Goal: Information Seeking & Learning: Learn about a topic

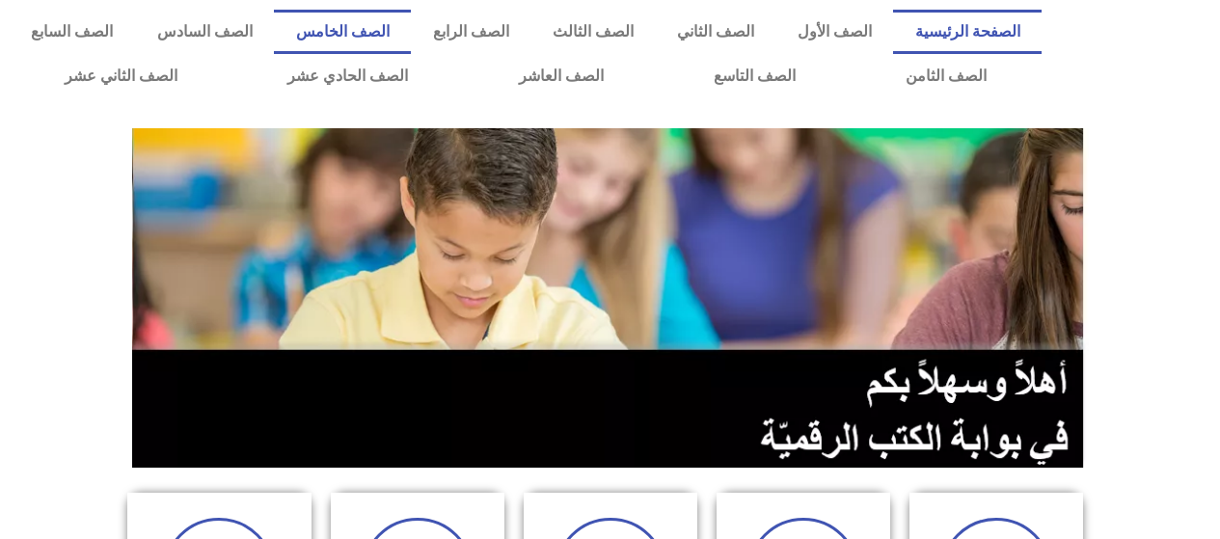
click at [411, 29] on link "الصف الخامس" at bounding box center [342, 32] width 137 height 44
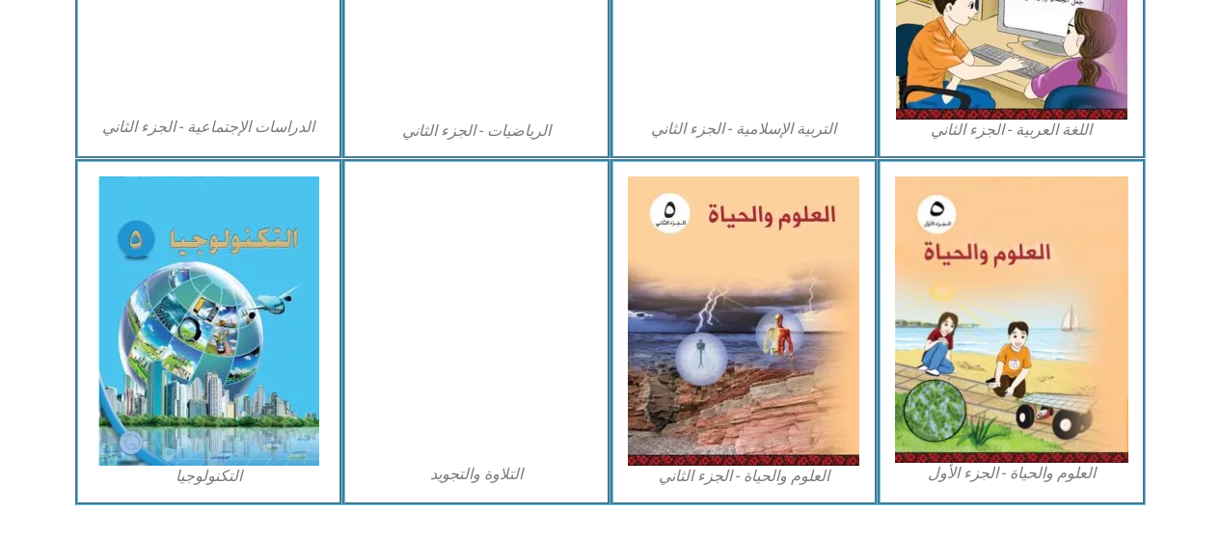
scroll to position [1157, 0]
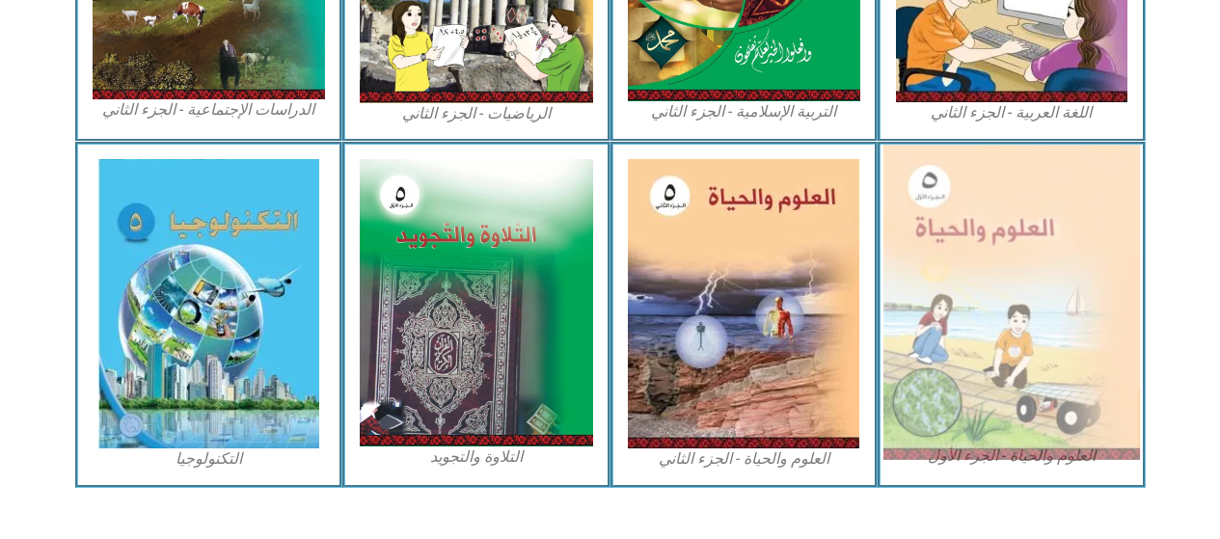
click at [1015, 270] on img at bounding box center [1011, 302] width 256 height 315
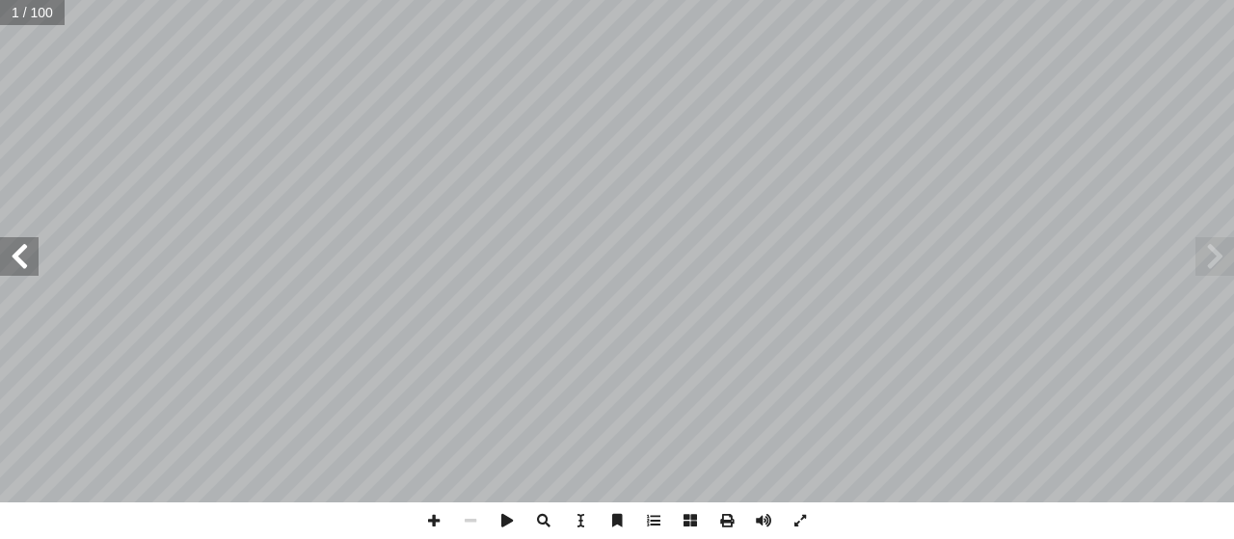
click at [20, 256] on span at bounding box center [19, 256] width 39 height 39
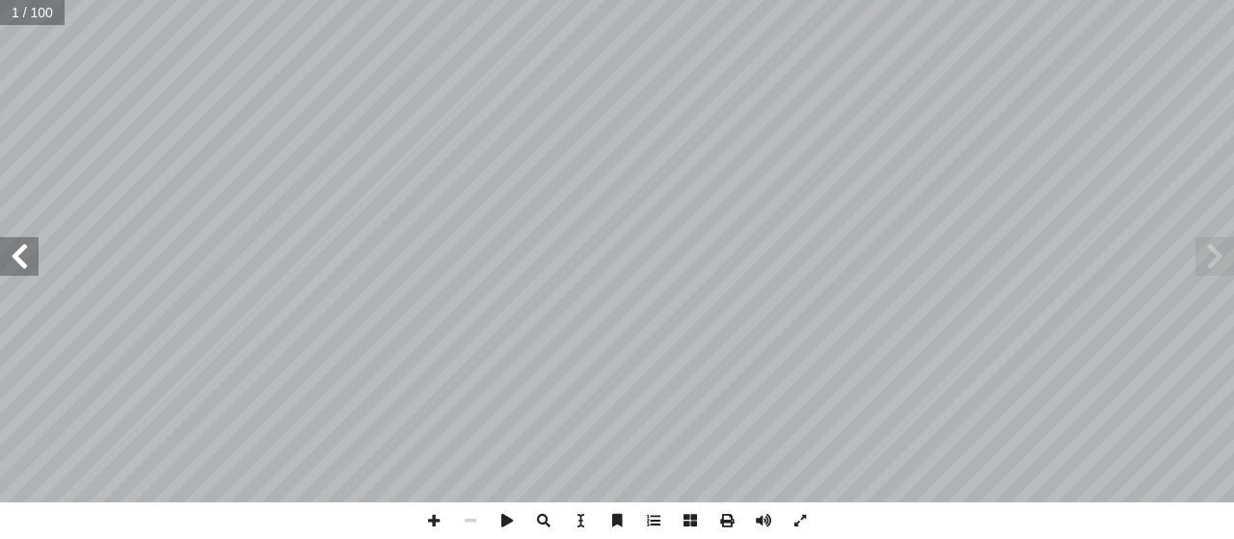
click at [20, 256] on span at bounding box center [19, 256] width 39 height 39
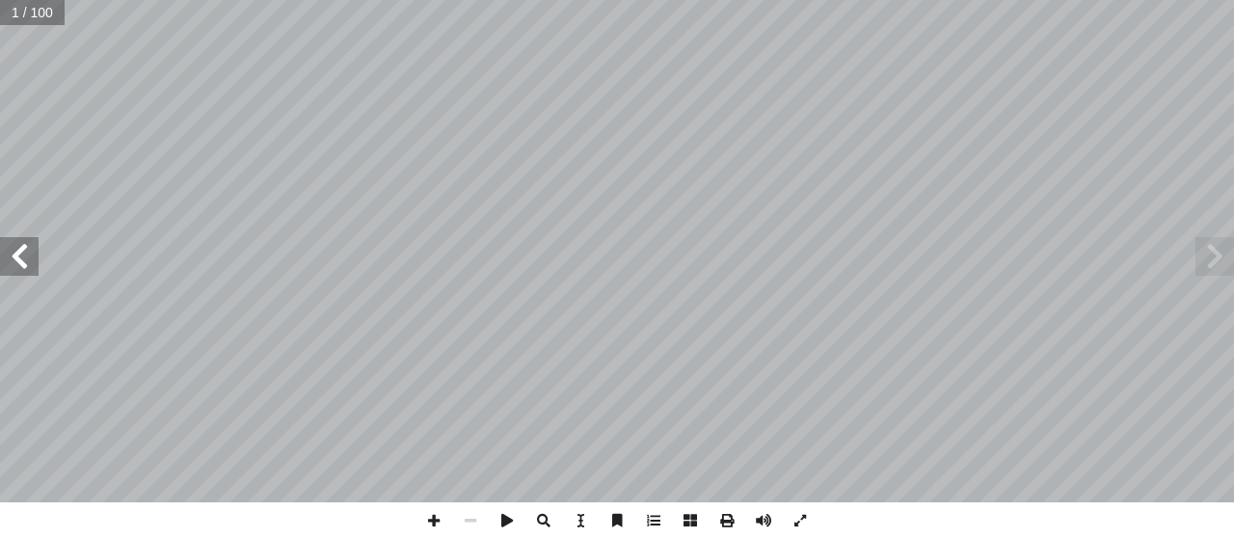
click at [20, 256] on span at bounding box center [19, 256] width 39 height 39
click at [20, 254] on span at bounding box center [19, 256] width 39 height 39
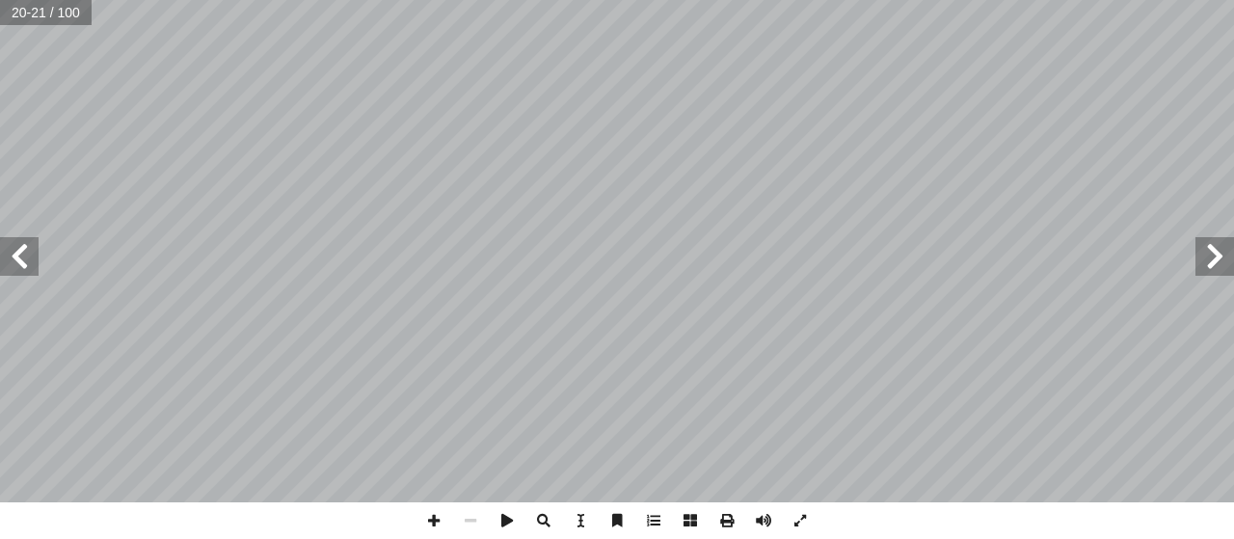
click at [20, 254] on span at bounding box center [19, 256] width 39 height 39
click at [14, 256] on span at bounding box center [19, 256] width 39 height 39
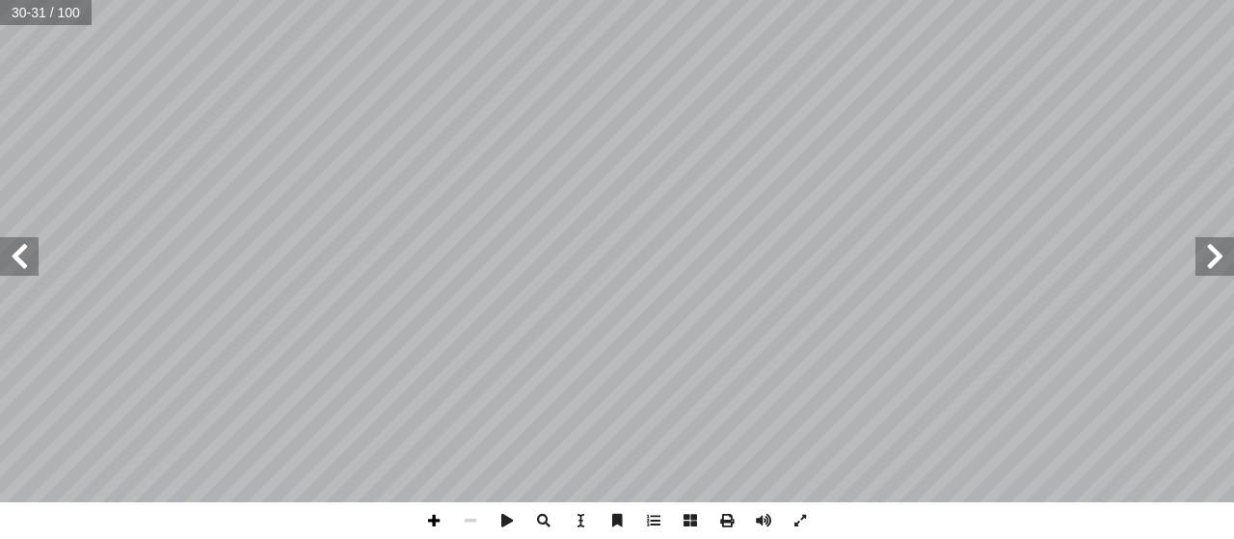
click at [435, 518] on span at bounding box center [434, 520] width 37 height 37
click at [14, 252] on span at bounding box center [19, 256] width 39 height 39
click at [433, 524] on span at bounding box center [434, 520] width 37 height 37
